Goal: Communication & Community: Participate in discussion

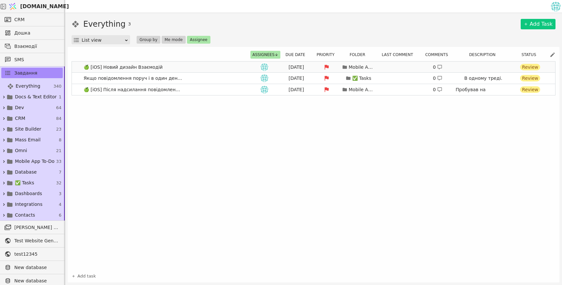
click at [292, 68] on div "[DATE]" at bounding box center [296, 67] width 29 height 7
click at [293, 88] on div "Aug 25" at bounding box center [296, 89] width 29 height 7
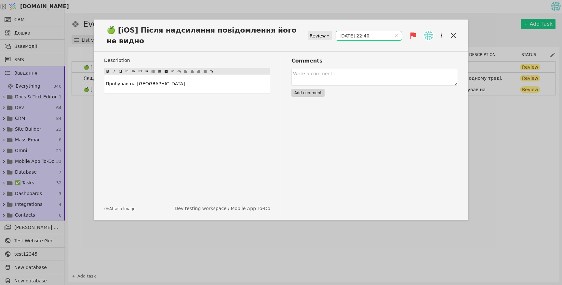
click at [399, 36] on span at bounding box center [396, 35] width 10 height 9
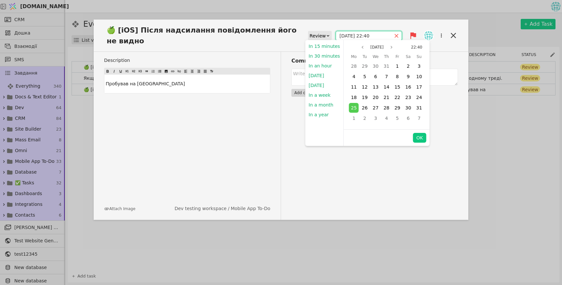
click at [398, 35] on icon "close" at bounding box center [396, 36] width 5 height 5
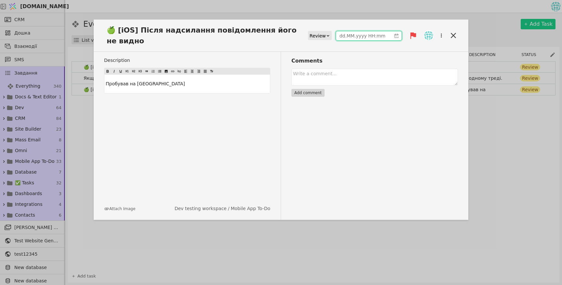
type input "dd.MM.yyyy HH:mm"
click at [385, 36] on input "dd.MM.yyyy HH:mm" at bounding box center [363, 35] width 55 height 9
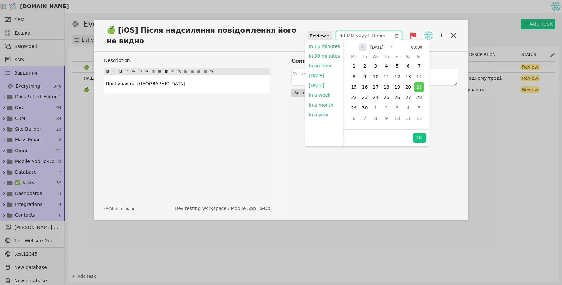
click at [361, 48] on icon "page previous" at bounding box center [363, 47] width 4 height 4
click at [355, 107] on div "25" at bounding box center [354, 108] width 10 height 10
click at [456, 33] on icon at bounding box center [453, 35] width 9 height 9
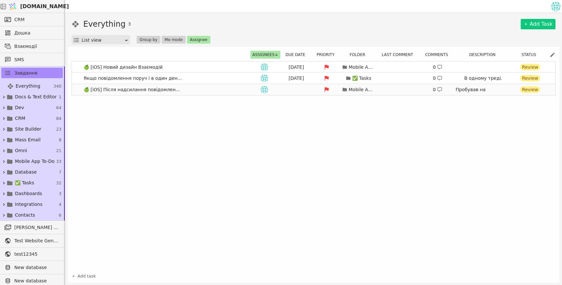
click at [297, 90] on div "Mobile App To-Do 0 Пробував на Вайбері Review" at bounding box center [398, 89] width 296 height 9
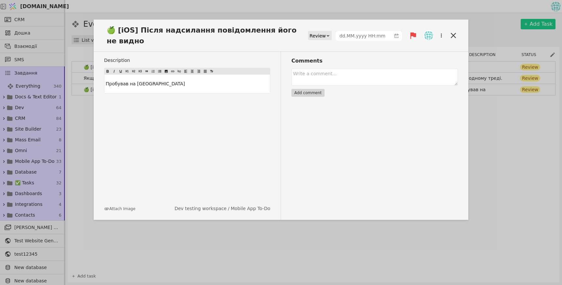
click at [284, 88] on div "Comments Add comment" at bounding box center [369, 136] width 177 height 168
type input "dd.MM.yyyy HH:mm"
click at [365, 40] on input "dd.MM.yyyy HH:mm" at bounding box center [363, 35] width 55 height 9
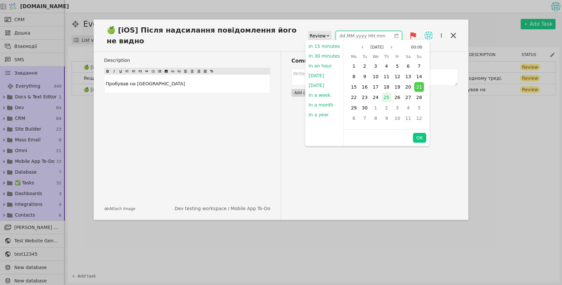
click at [384, 96] on span "25" at bounding box center [387, 97] width 6 height 5
click at [418, 137] on button "OK" at bounding box center [419, 138] width 13 height 10
type input "25.09.2025 00:00"
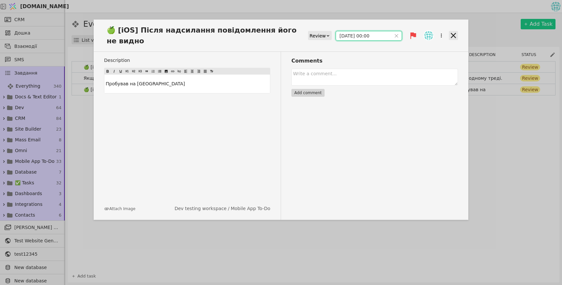
click at [455, 35] on icon at bounding box center [453, 35] width 9 height 9
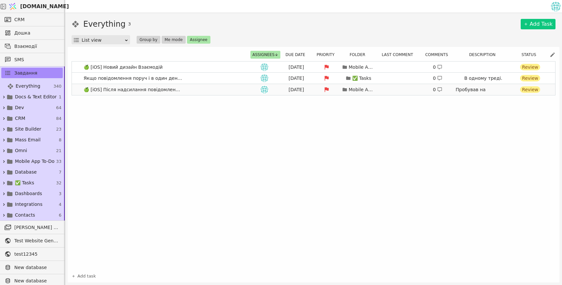
click at [297, 89] on div "Sep 25" at bounding box center [296, 89] width 29 height 7
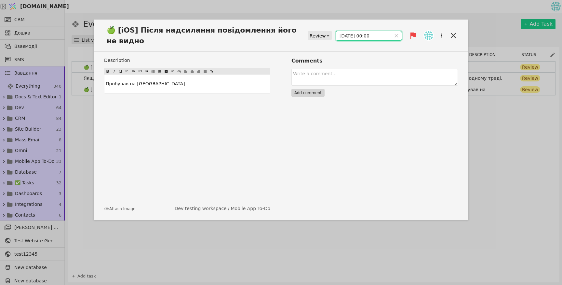
click at [361, 36] on input "25.09.2025 00:00" at bounding box center [363, 35] width 55 height 9
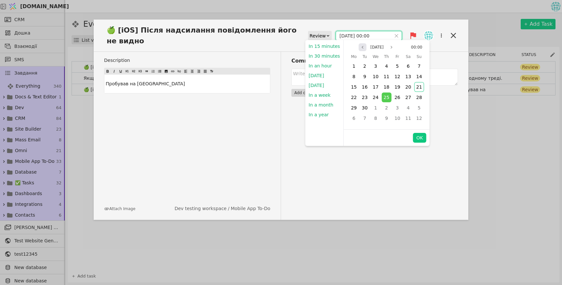
click at [359, 45] on button "Previous month" at bounding box center [363, 47] width 8 height 8
click at [354, 109] on span "25" at bounding box center [354, 107] width 6 height 5
click at [418, 138] on button "OK" at bounding box center [419, 138] width 13 height 10
type input "25.08.2025 00:00"
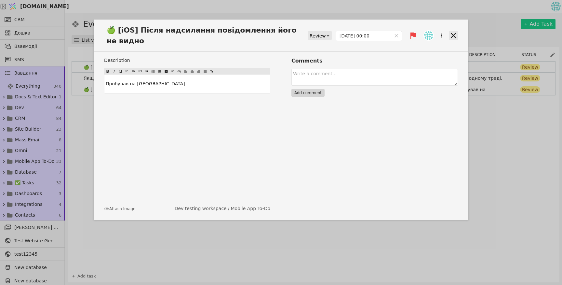
click at [456, 33] on icon at bounding box center [453, 35] width 5 height 5
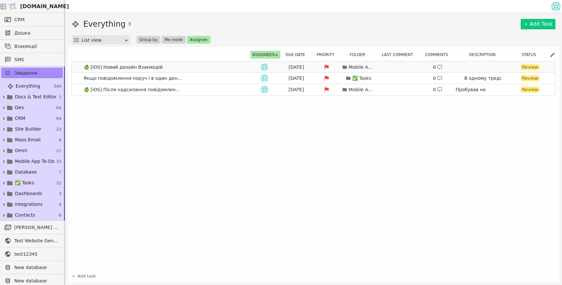
click at [249, 68] on link "🍏 [iOS] Новий дизайн Взаємодій Aug 25 Mobile App To-Do 0 Review" at bounding box center [313, 66] width 483 height 11
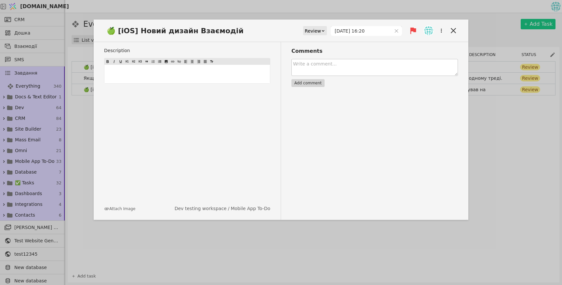
click at [317, 68] on textarea at bounding box center [375, 67] width 167 height 17
type textarea "G"
type textarea "Перевірка"
click at [312, 81] on button "Add comment" at bounding box center [308, 83] width 33 height 8
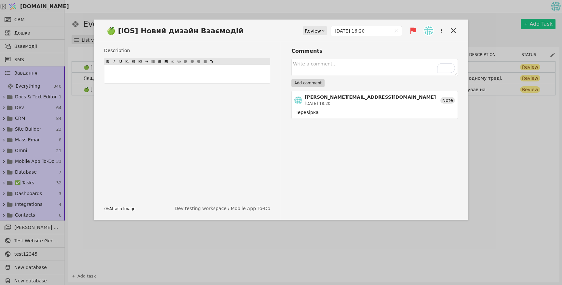
click at [121, 208] on button "Attach Image" at bounding box center [119, 209] width 31 height 6
click at [456, 31] on icon at bounding box center [453, 30] width 9 height 9
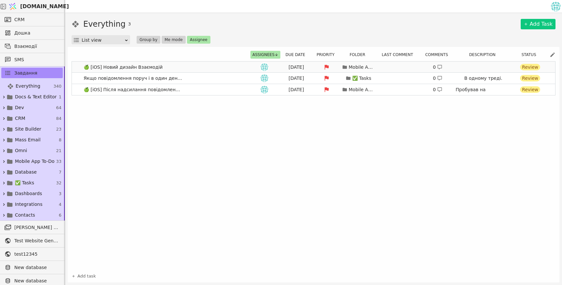
click at [242, 67] on link "🍏 [iOS] Новий дизайн Взаємодій [DATE] Mobile App To-Do 0 Review" at bounding box center [313, 66] width 483 height 11
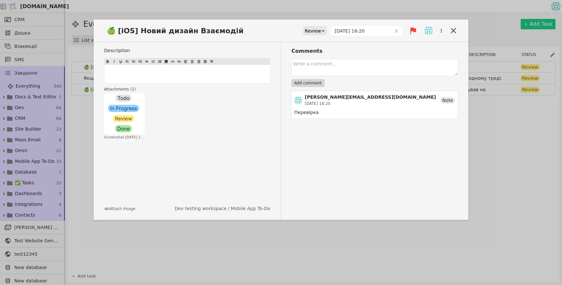
click at [457, 242] on div "🍏 [iOS] Новий дизайн Взаємодій Review 25.08.2025 16:20 Description ﻿ Attachment…" at bounding box center [281, 142] width 562 height 285
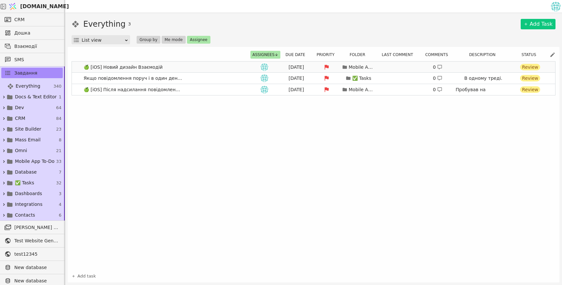
click at [218, 68] on link "🍏 [iOS] Новий дизайн Взаємодій [DATE] Mobile App To-Do 0 Review" at bounding box center [313, 66] width 483 height 11
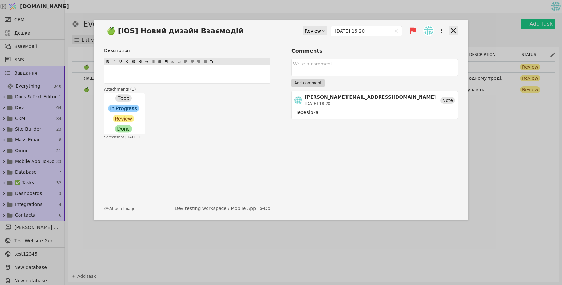
click at [455, 29] on icon at bounding box center [453, 30] width 9 height 9
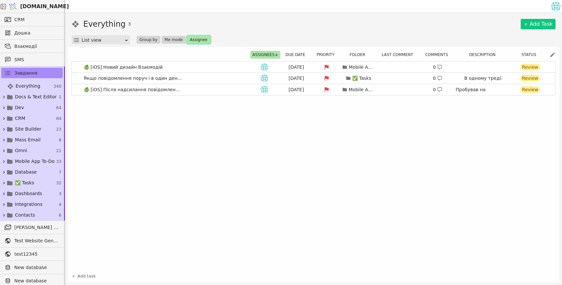
click at [204, 40] on button "Assignee" at bounding box center [198, 40] width 23 height 8
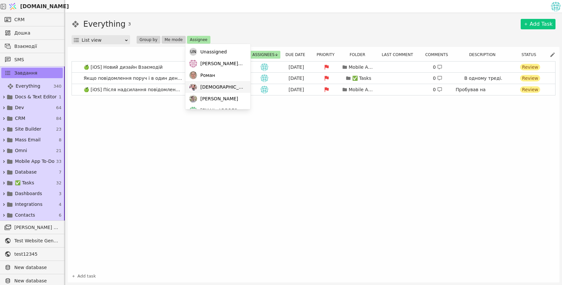
click at [220, 88] on div "Христя" at bounding box center [217, 87] width 65 height 12
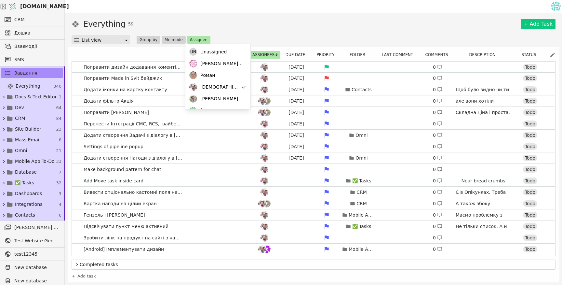
click at [282, 28] on div "Everything 59 Add Task" at bounding box center [314, 24] width 484 height 12
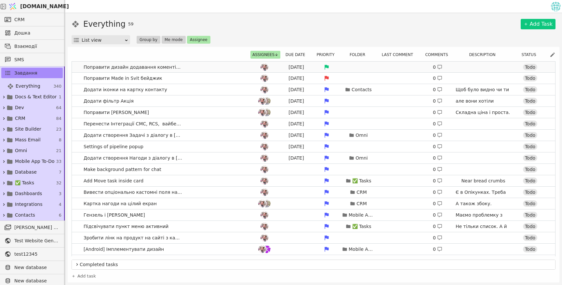
click at [226, 66] on link "Поправити дизайн додавання коментів та задач в Нагодах Sep 8 0 Todo" at bounding box center [313, 66] width 483 height 11
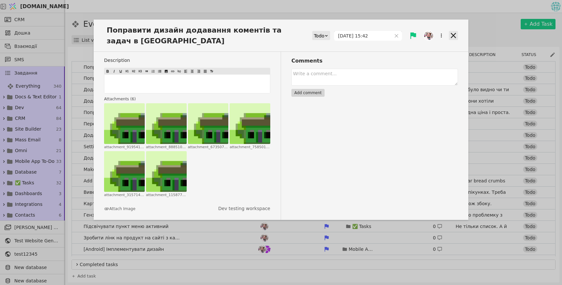
click at [456, 35] on icon at bounding box center [453, 35] width 9 height 9
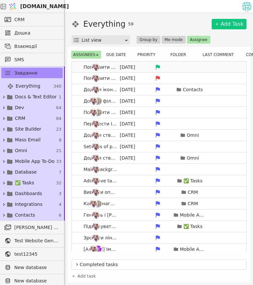
click at [187, 68] on div "[DATE] 0 Todo" at bounding box center [229, 66] width 296 height 9
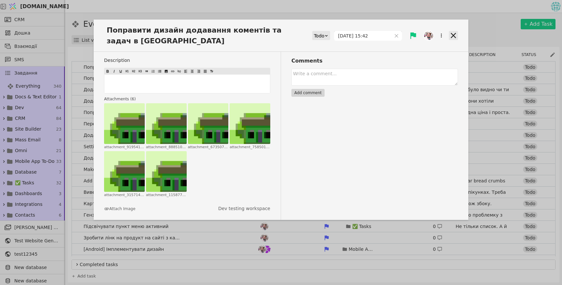
click at [253, 33] on icon at bounding box center [453, 35] width 9 height 9
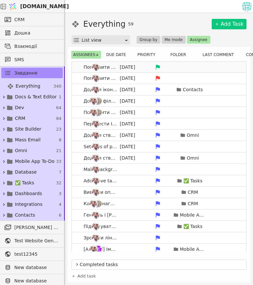
click at [177, 68] on div "[DATE] 0 Todo" at bounding box center [229, 66] width 296 height 9
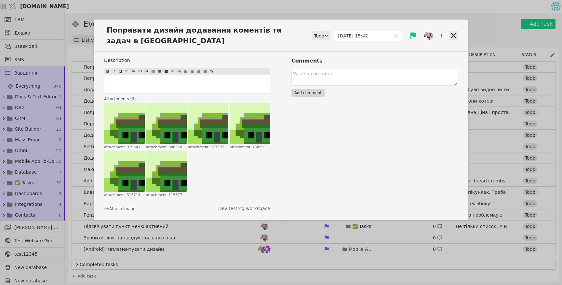
click at [253, 34] on icon at bounding box center [453, 35] width 9 height 9
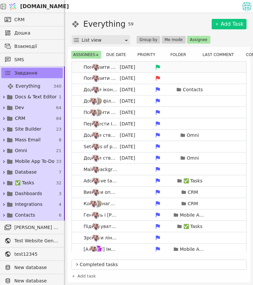
click at [175, 65] on div "[DATE] 0 Todo" at bounding box center [229, 66] width 296 height 9
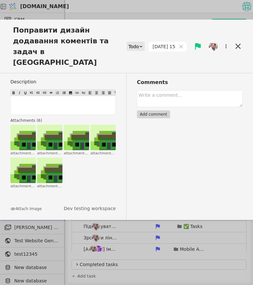
click at [131, 165] on div "Comments Add comment" at bounding box center [185, 146] width 116 height 146
